Goal: Information Seeking & Learning: Learn about a topic

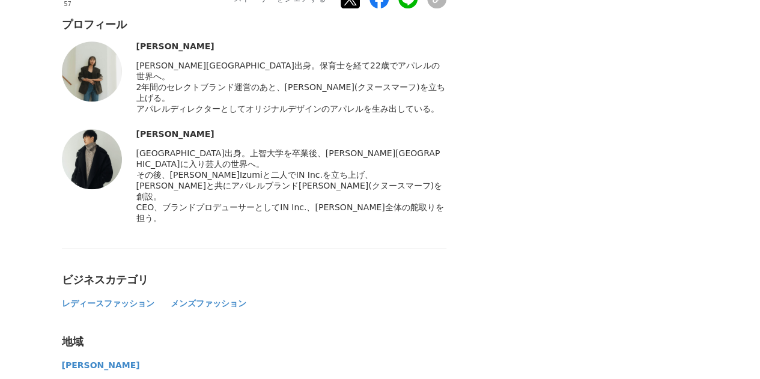
scroll to position [7171, 0]
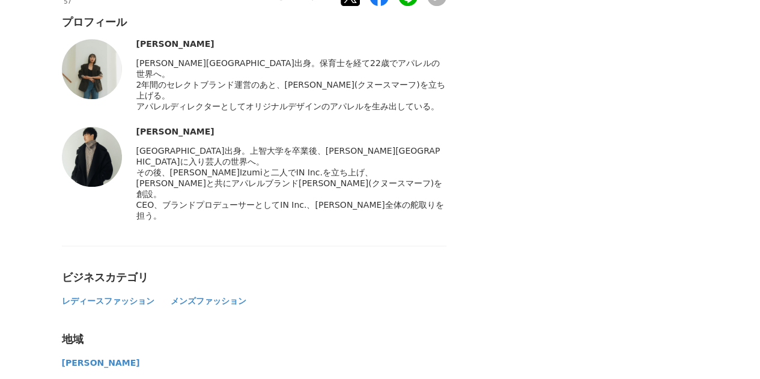
click at [88, 187] on img at bounding box center [92, 157] width 60 height 60
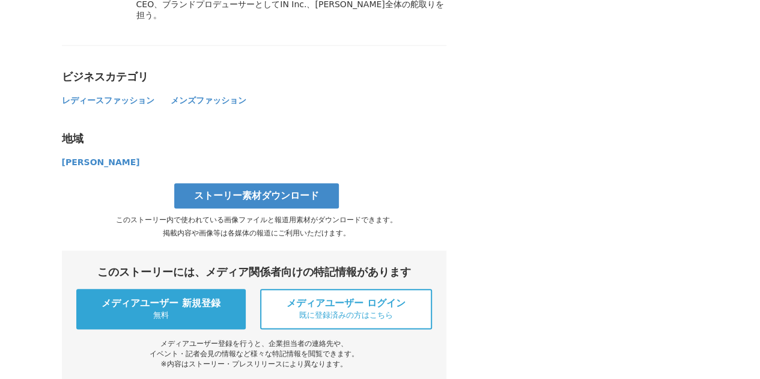
scroll to position [7376, 0]
